Goal: Transaction & Acquisition: Purchase product/service

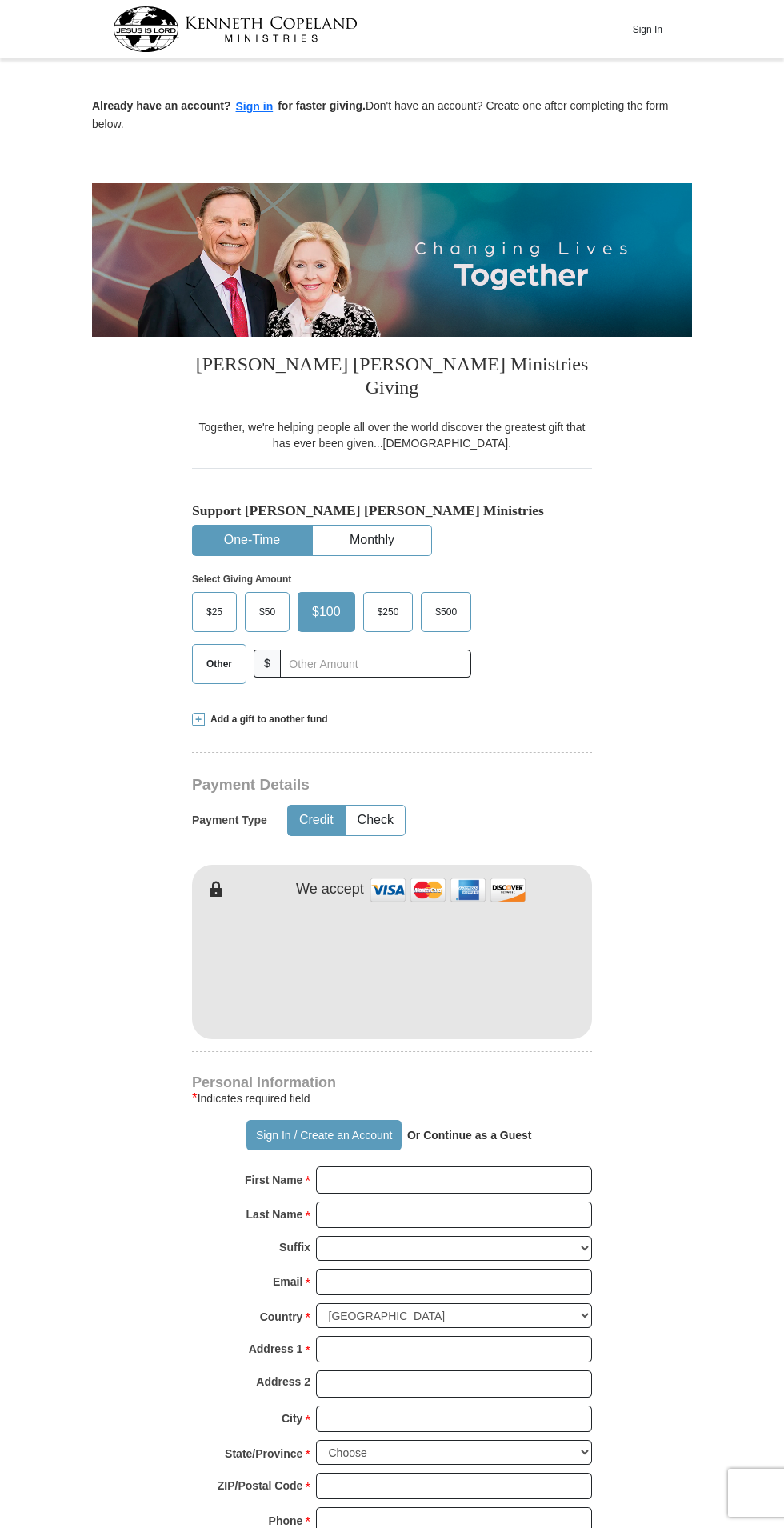
click at [215, 652] on span "Other" at bounding box center [219, 664] width 41 height 24
click at [0, 0] on input "Other" at bounding box center [0, 0] width 0 height 0
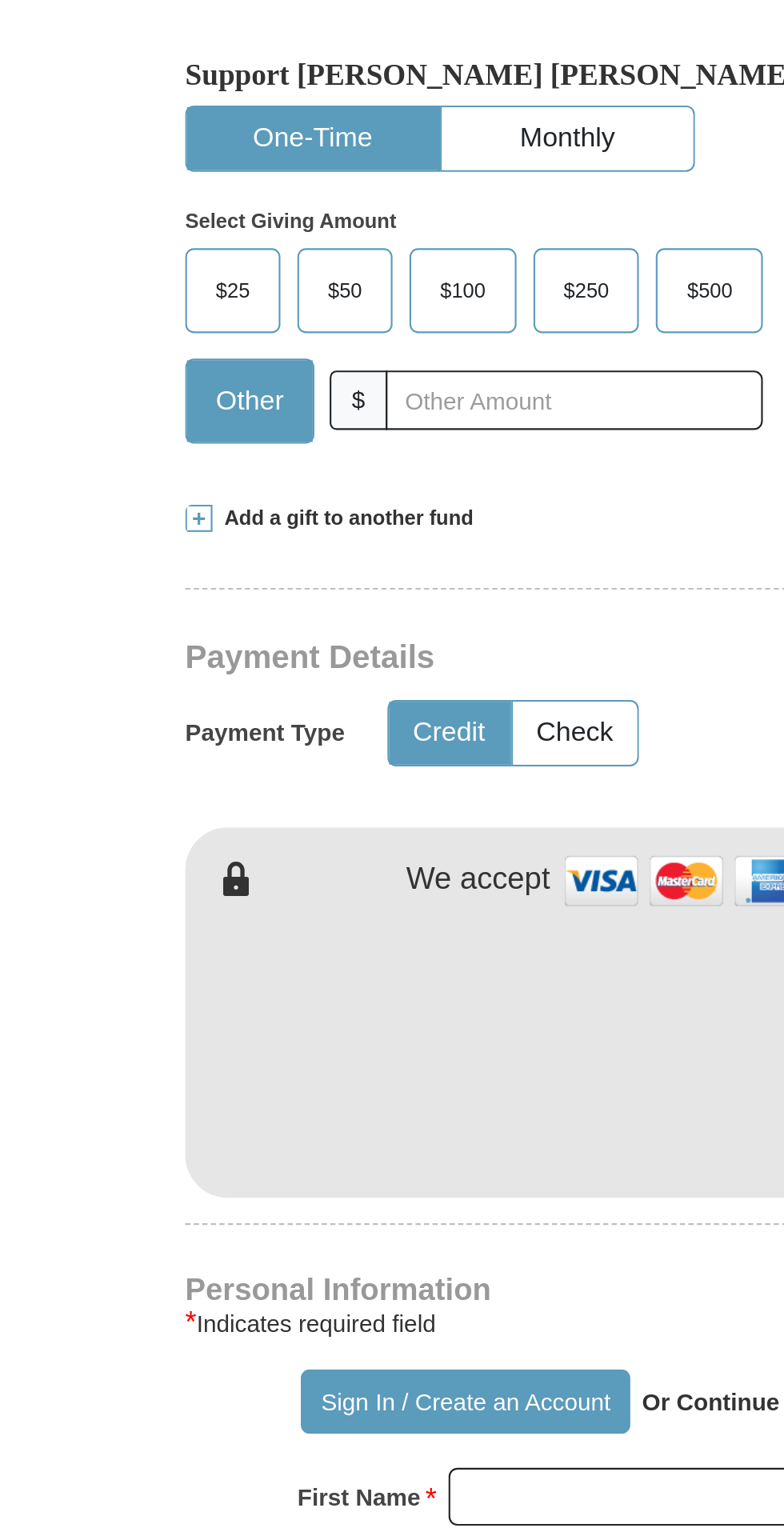
click at [295, 713] on span "Add a gift to another fund" at bounding box center [266, 719] width 123 height 14
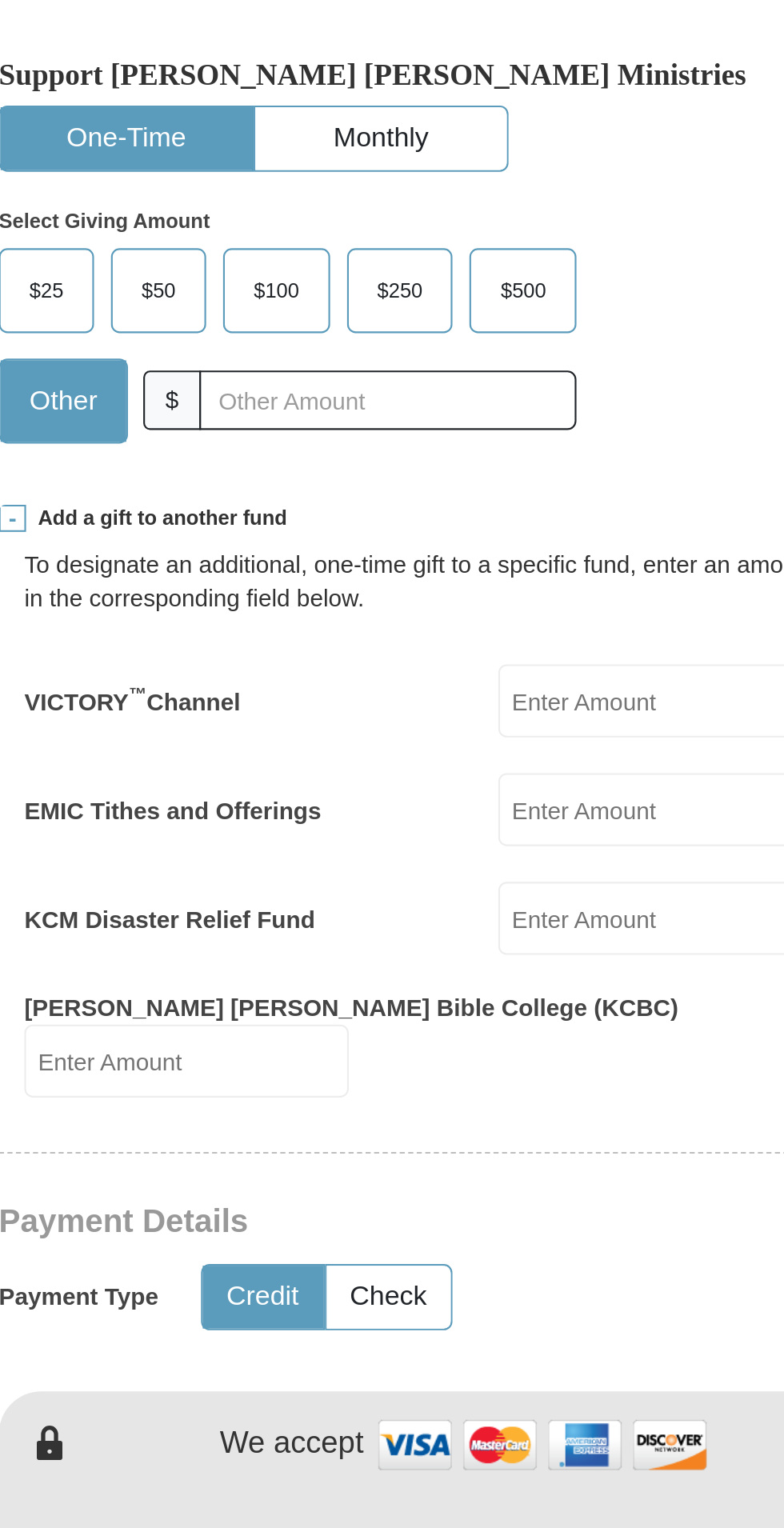
click at [475, 839] on input "EMIC Tithes and Offerings" at bounding box center [503, 856] width 153 height 34
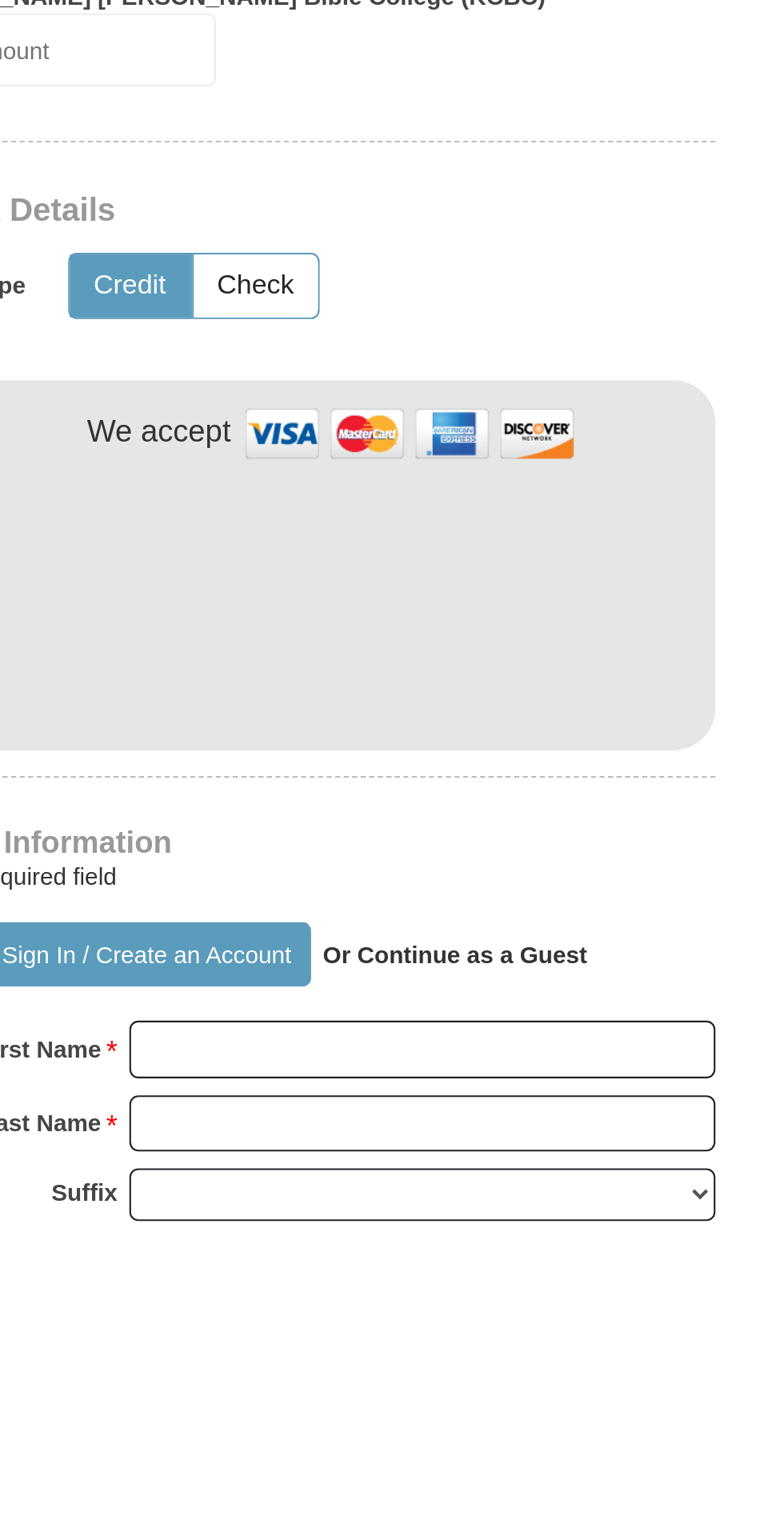
type input "109"
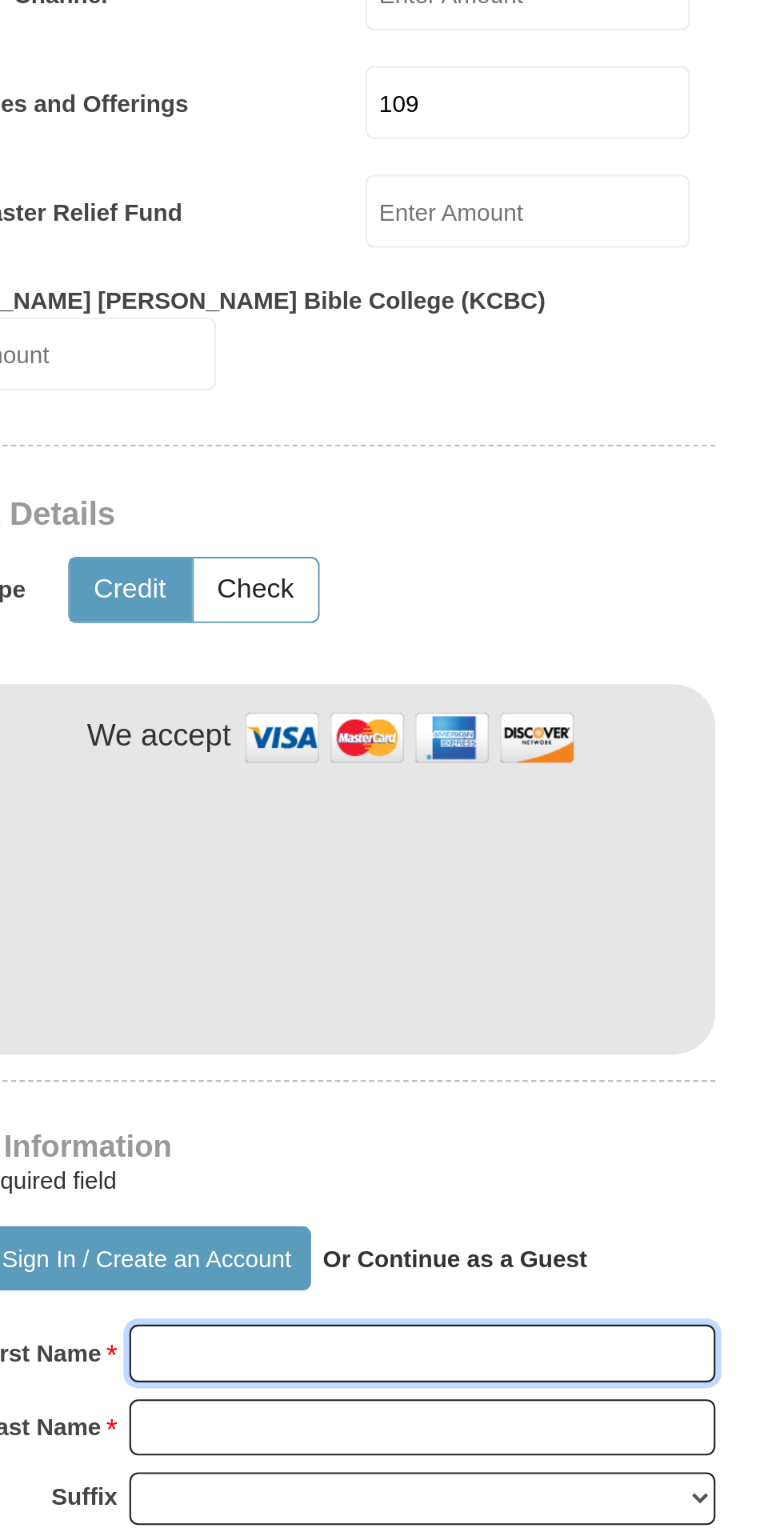
type input "Mobolaji"
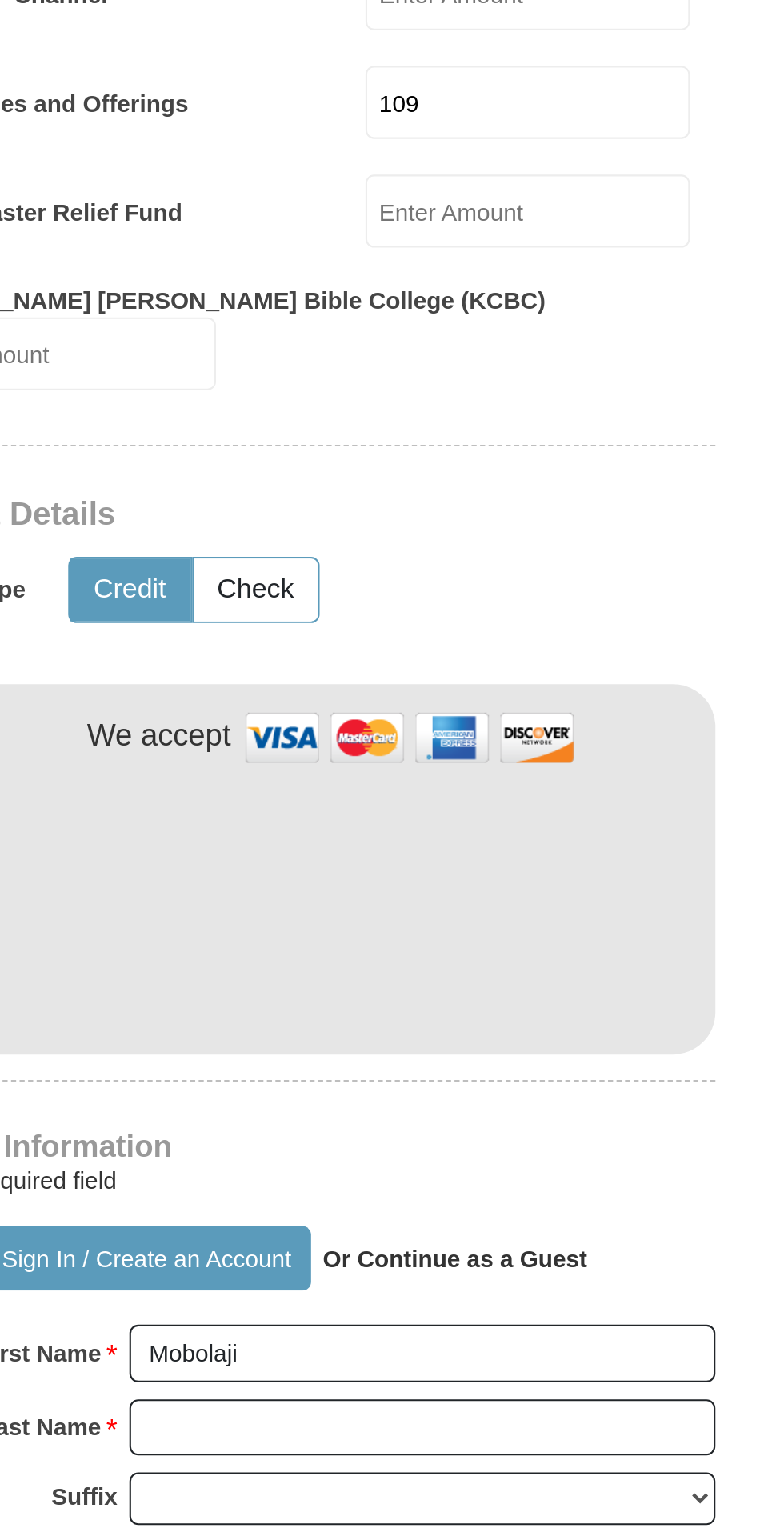
type input "fatunla"
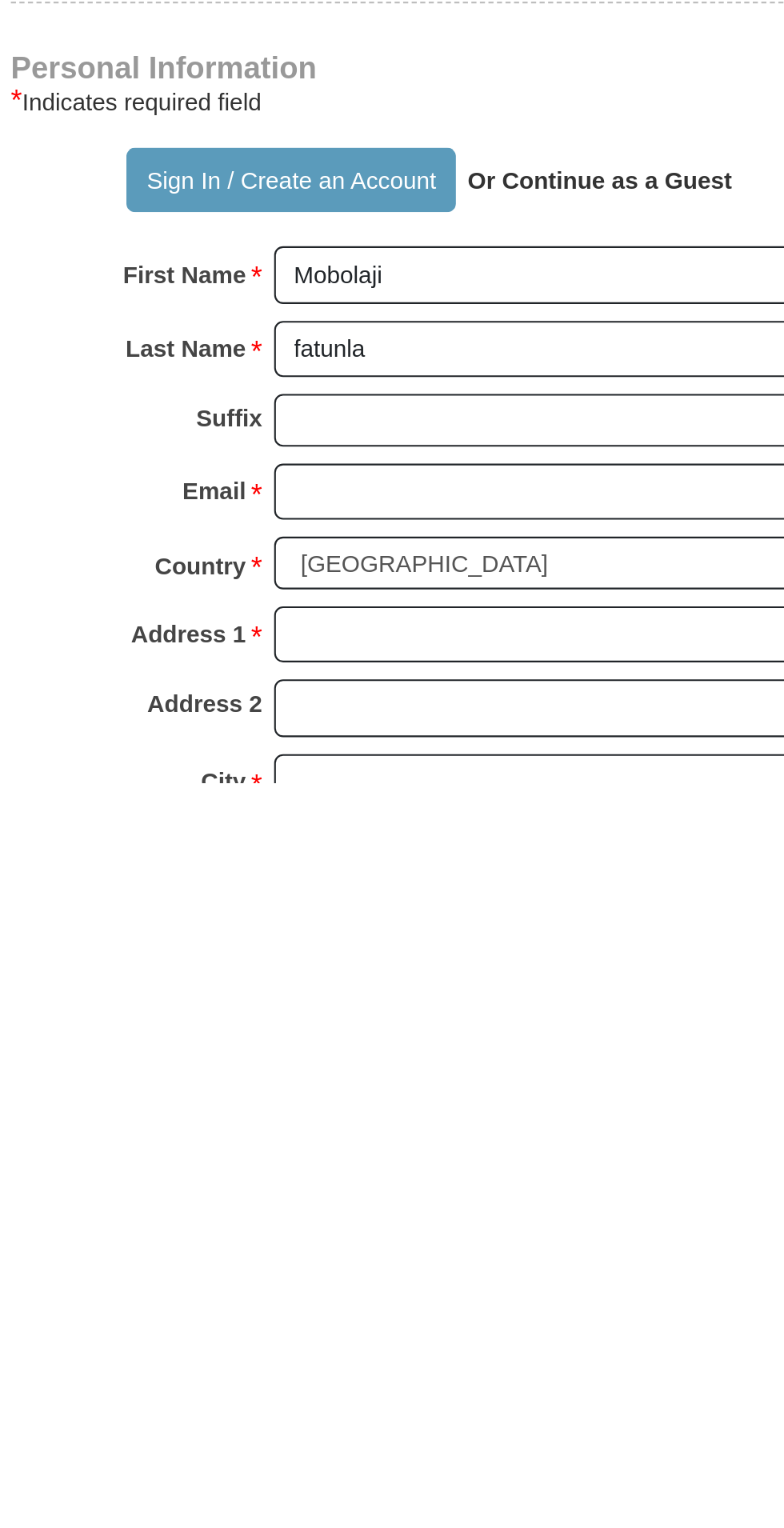
scroll to position [162, 0]
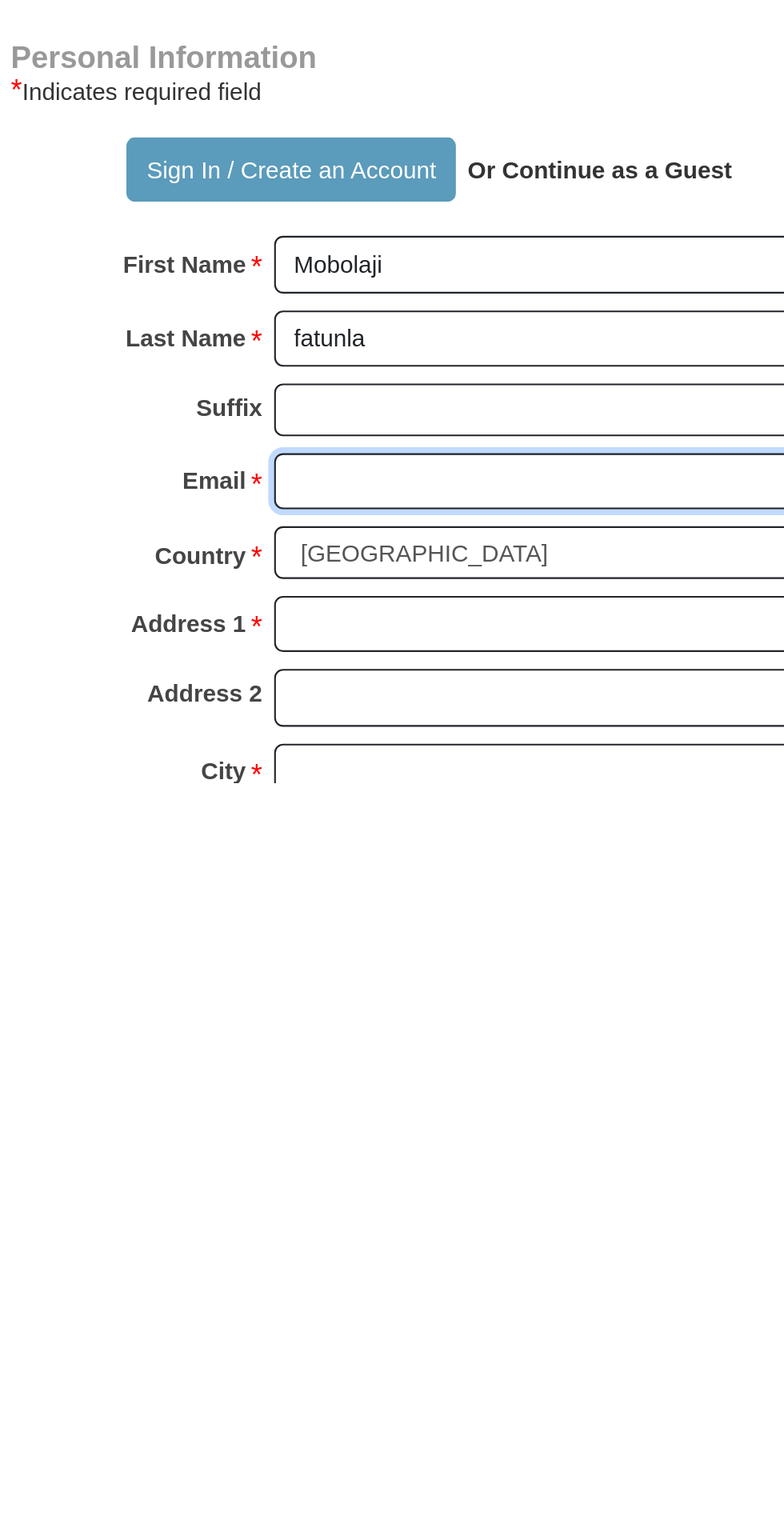
click at [487, 1373] on input "Email *" at bounding box center [454, 1387] width 276 height 28
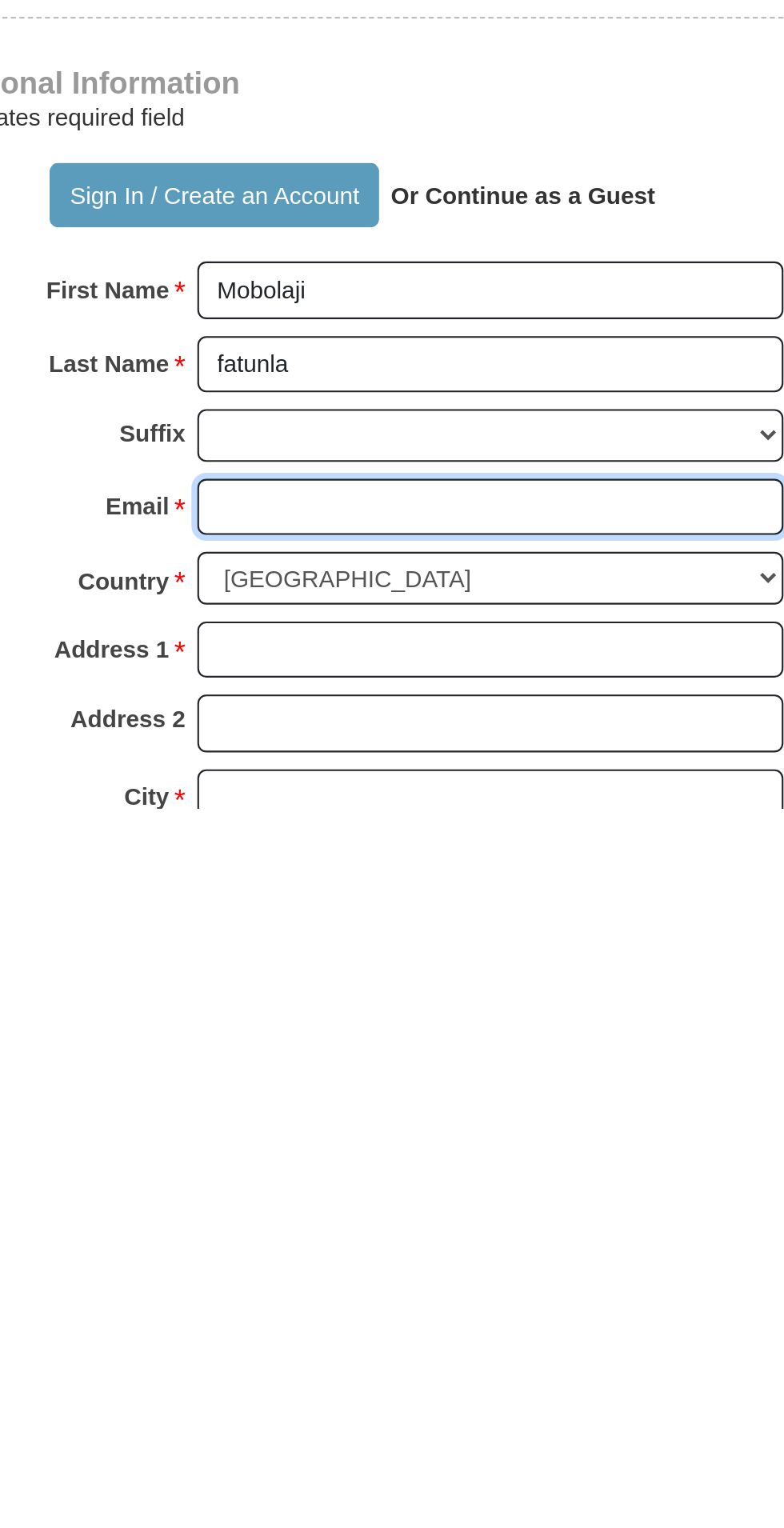
type input "[EMAIL_ADDRESS][DOMAIN_NAME]"
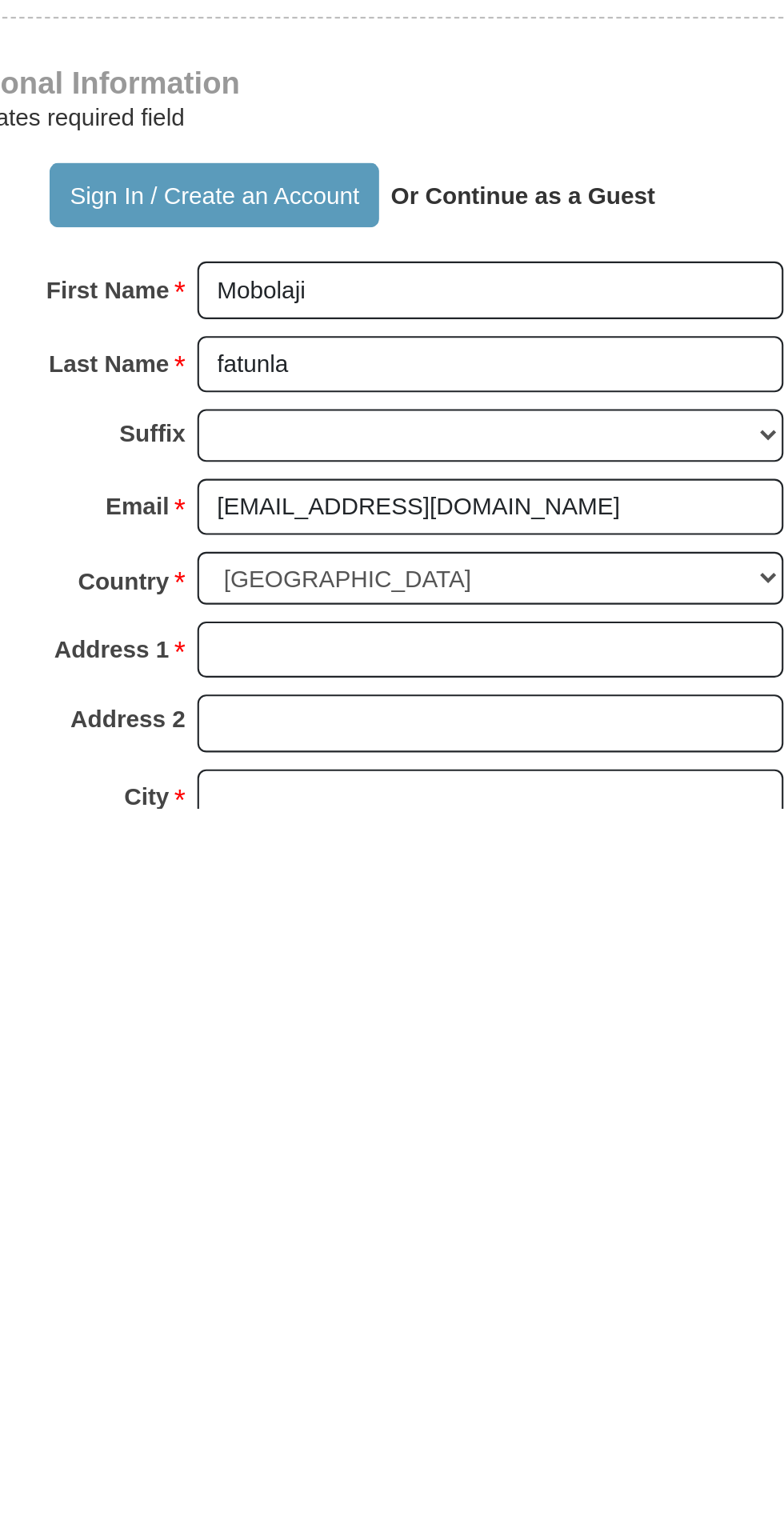
type input "[STREET_ADDRESS]"
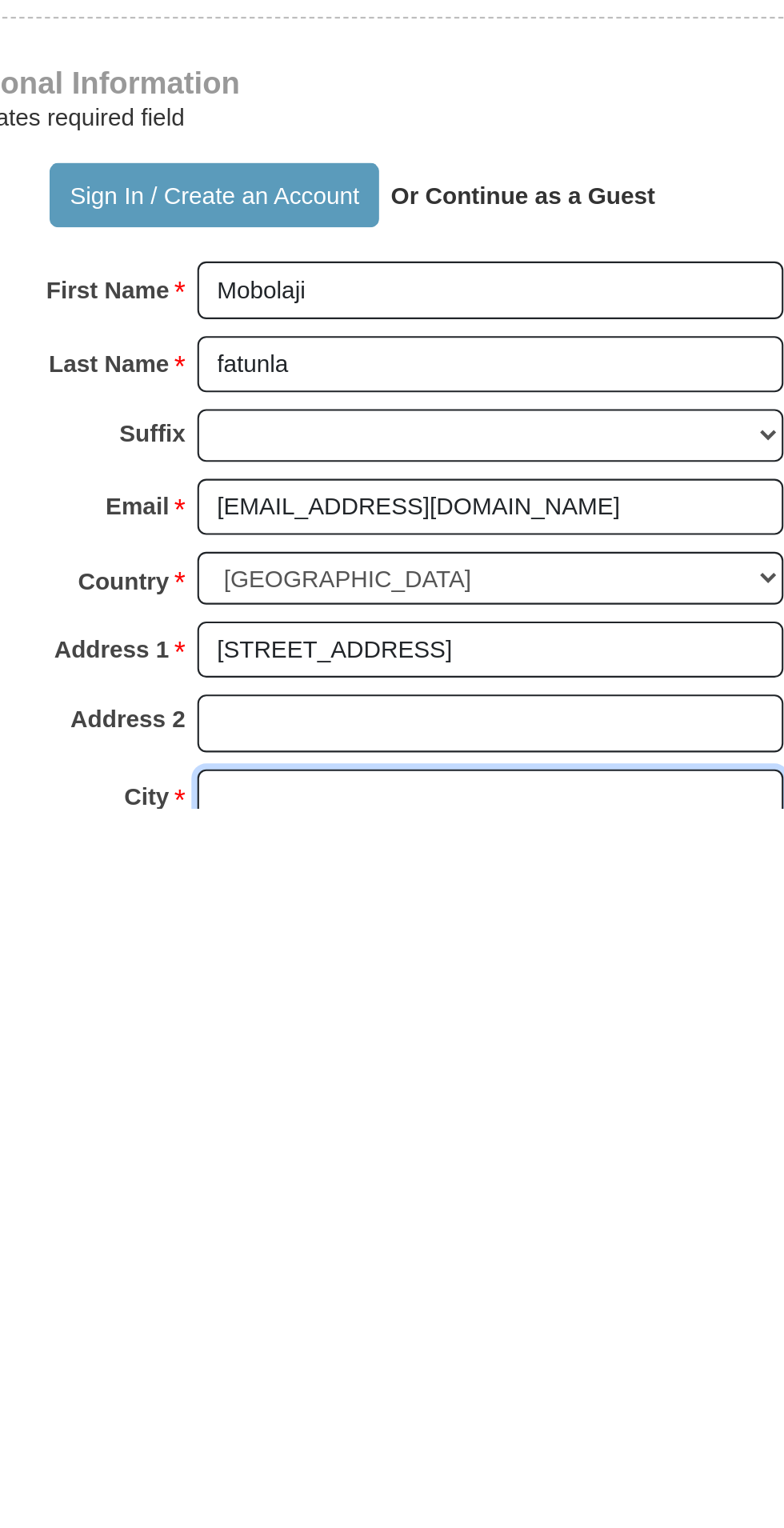
type input "[PERSON_NAME] [PERSON_NAME]"
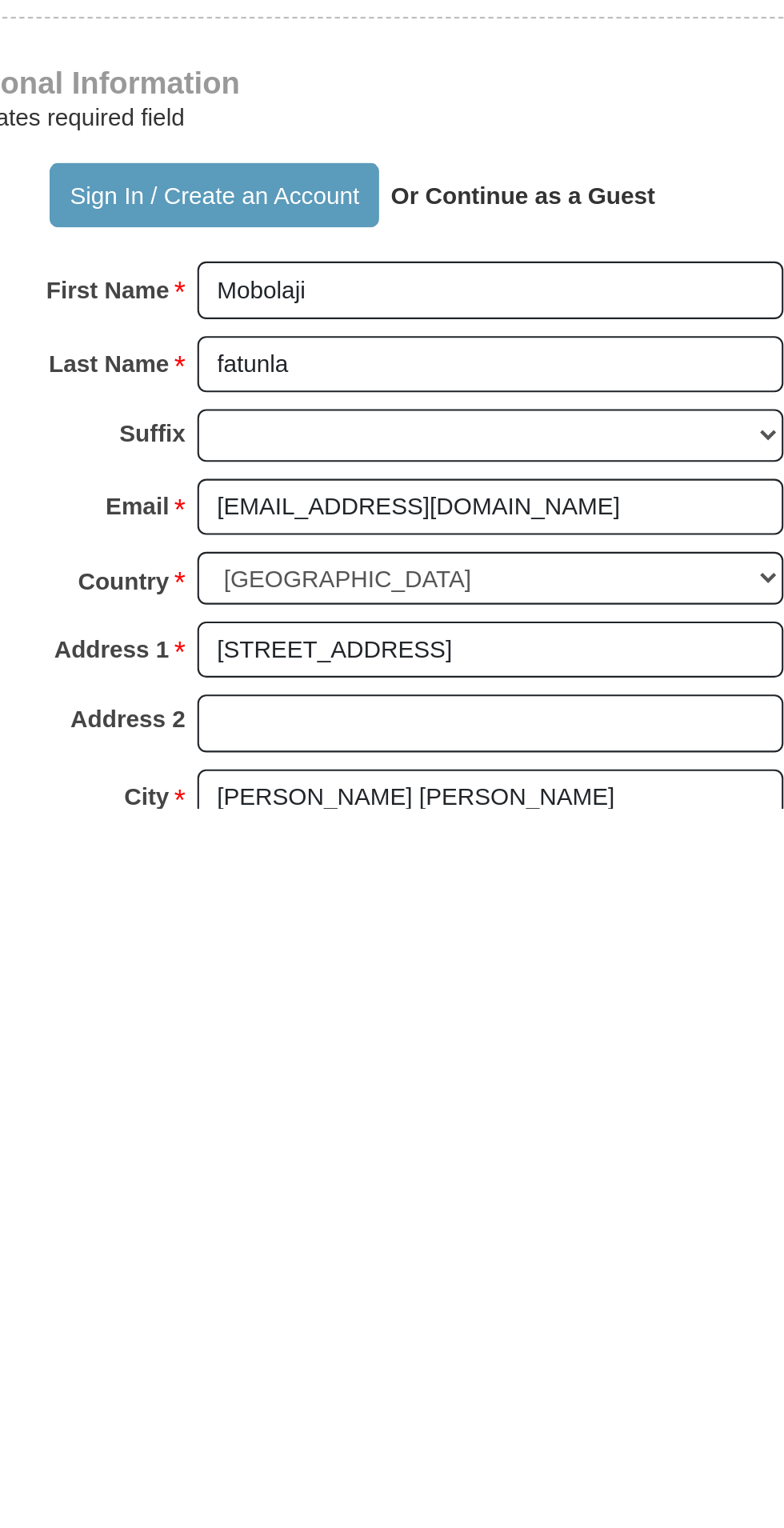
select select "MD"
type input "21117"
type input "4434477651"
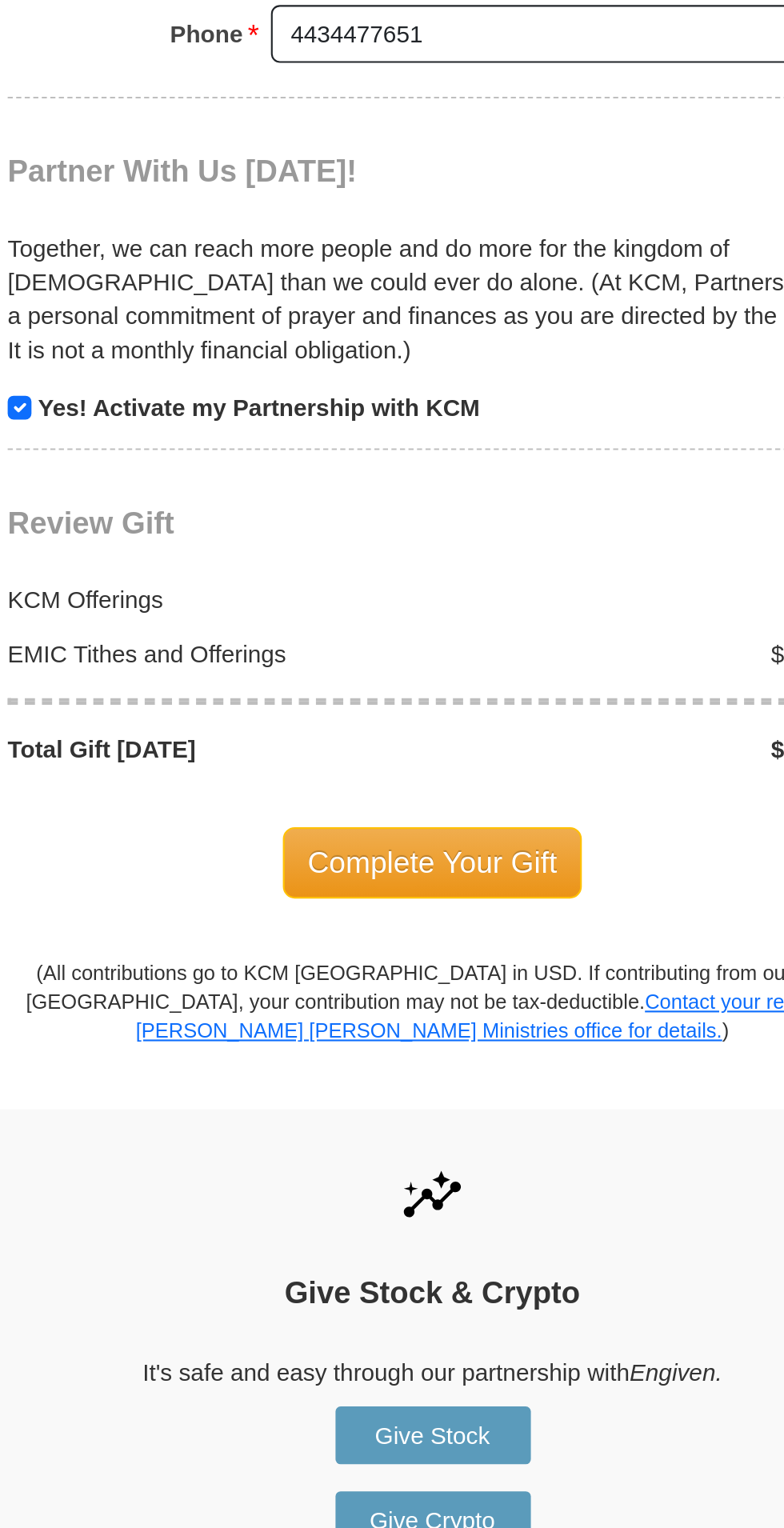
scroll to position [1771, 0]
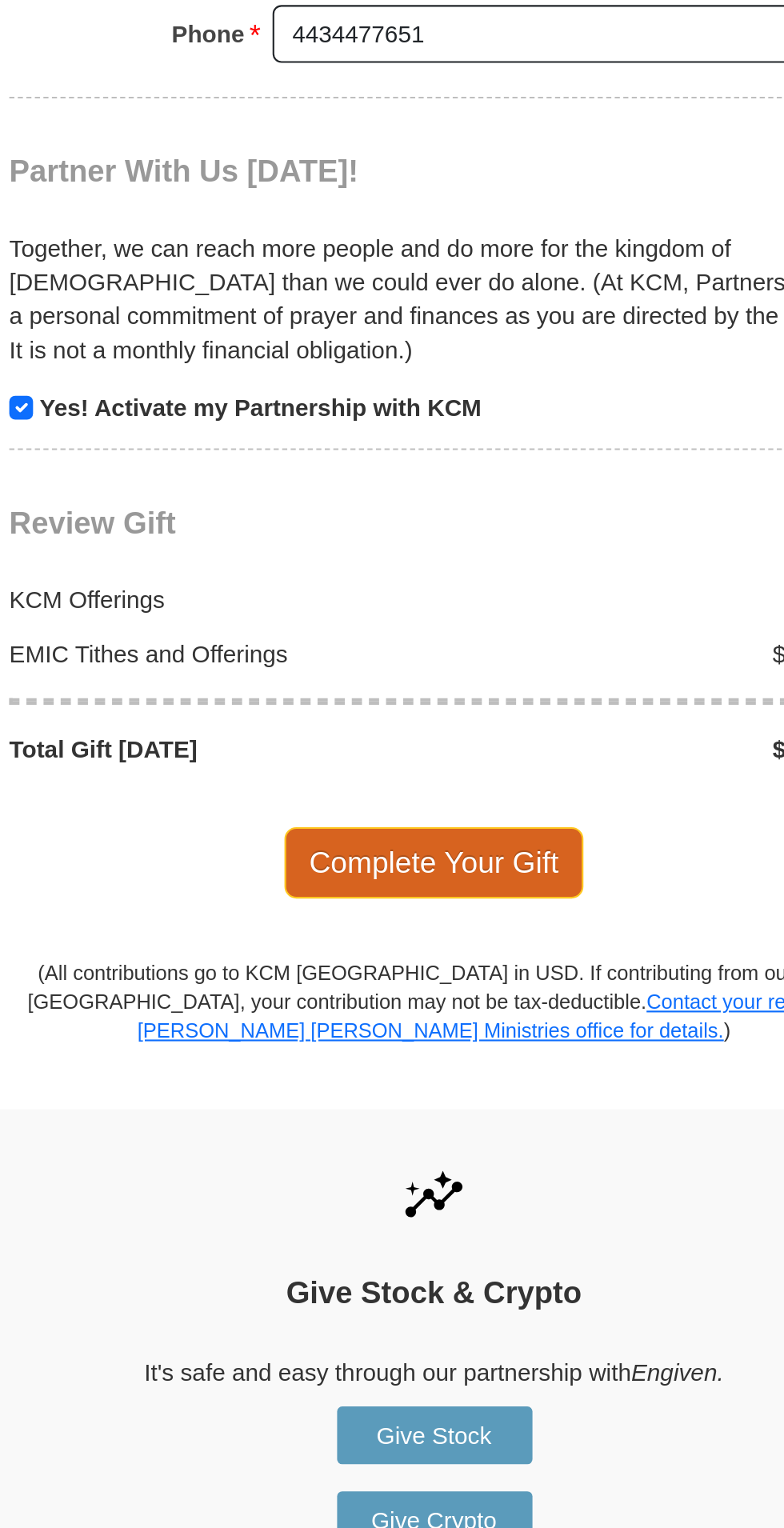
click at [436, 390] on span "Complete Your Gift" at bounding box center [392, 406] width 142 height 33
